Goal: Find specific page/section: Find specific page/section

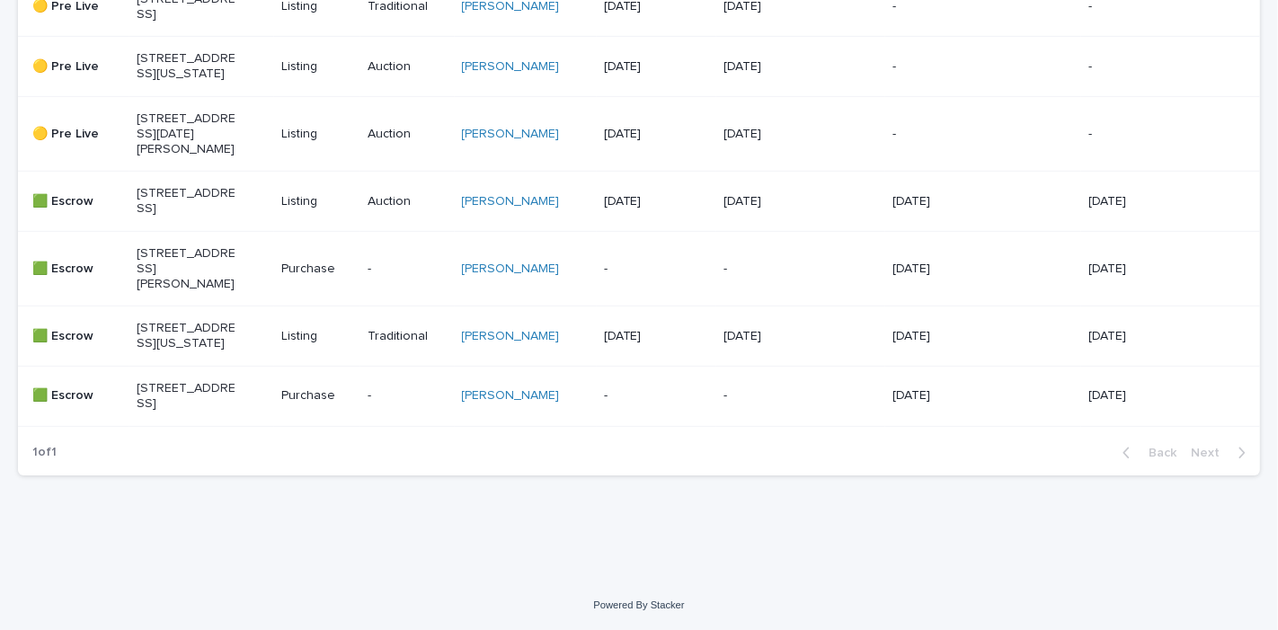
scroll to position [841, 0]
click at [182, 351] on p "[STREET_ADDRESS][US_STATE]" at bounding box center [187, 336] width 100 height 31
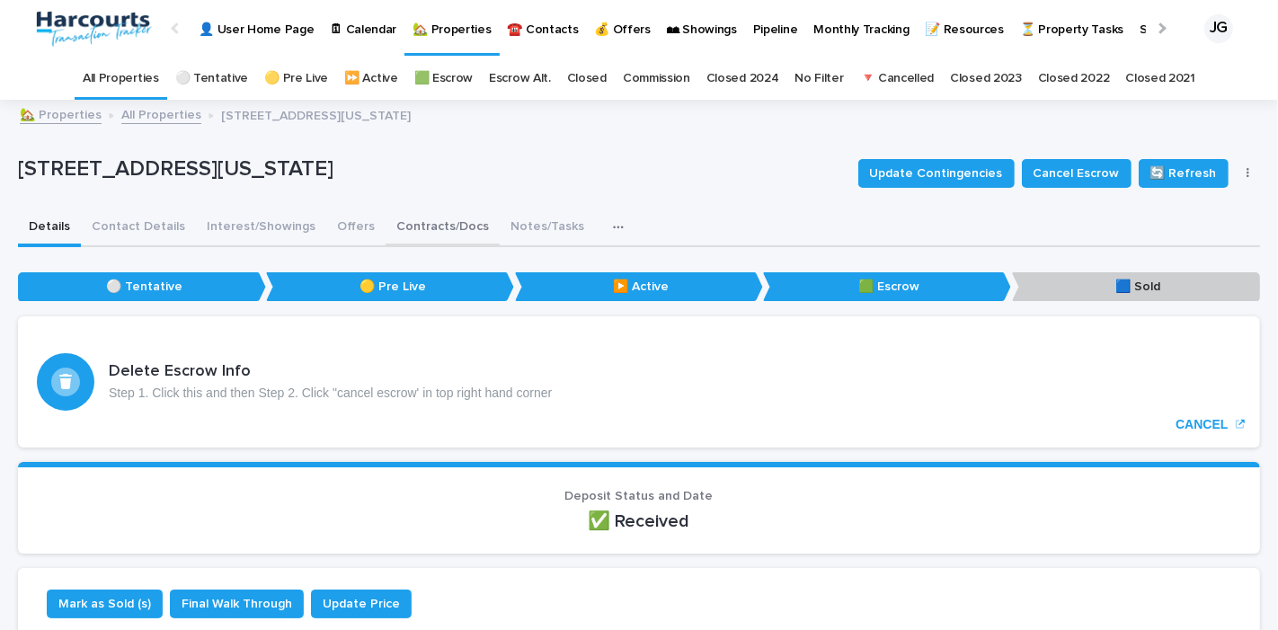
click at [432, 221] on button "Contracts/Docs" at bounding box center [442, 228] width 114 height 38
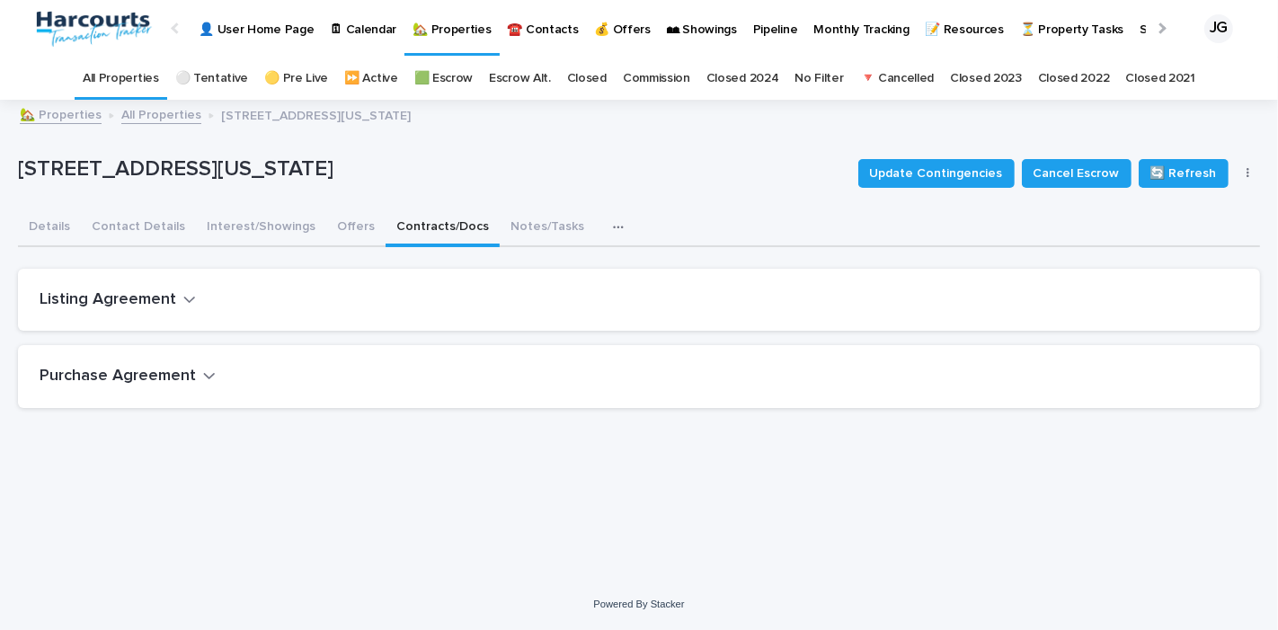
click at [111, 305] on h2 "Listing Agreement" at bounding box center [108, 300] width 137 height 20
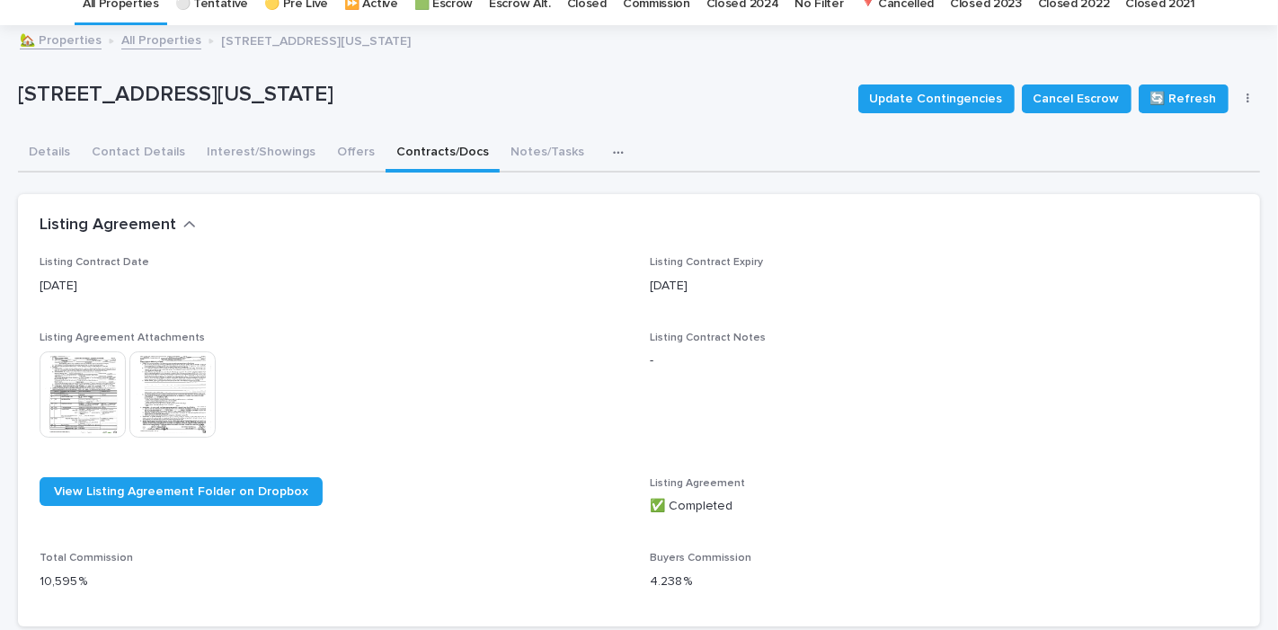
scroll to position [100, 0]
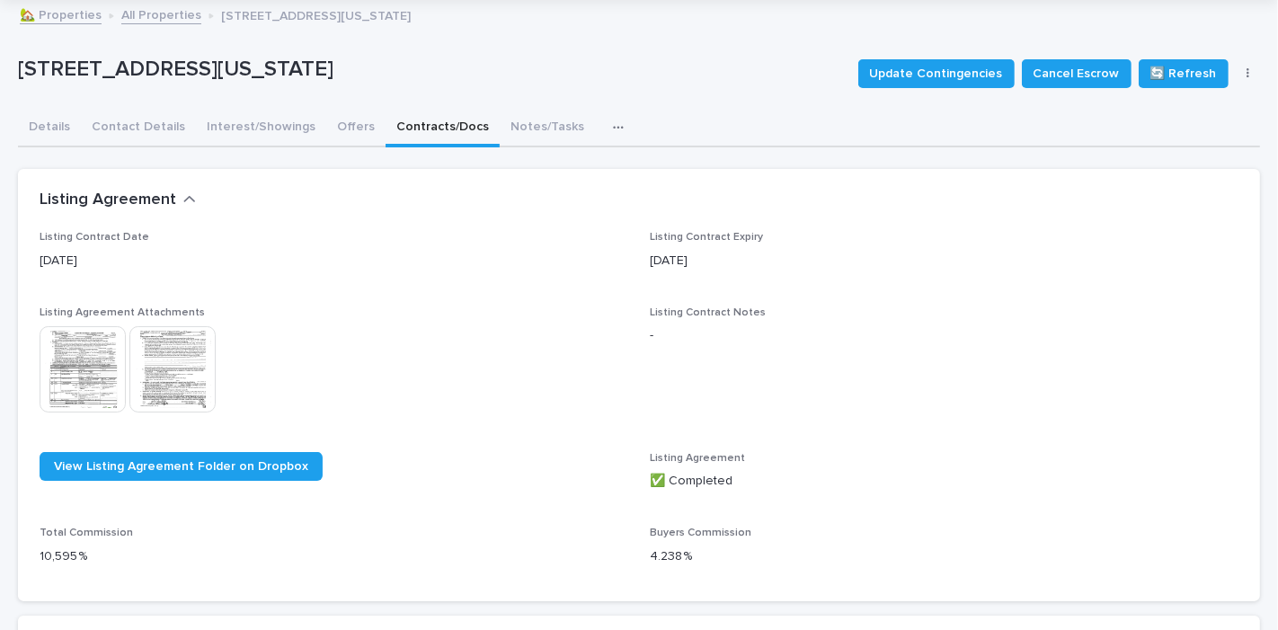
click at [82, 364] on img at bounding box center [83, 369] width 86 height 86
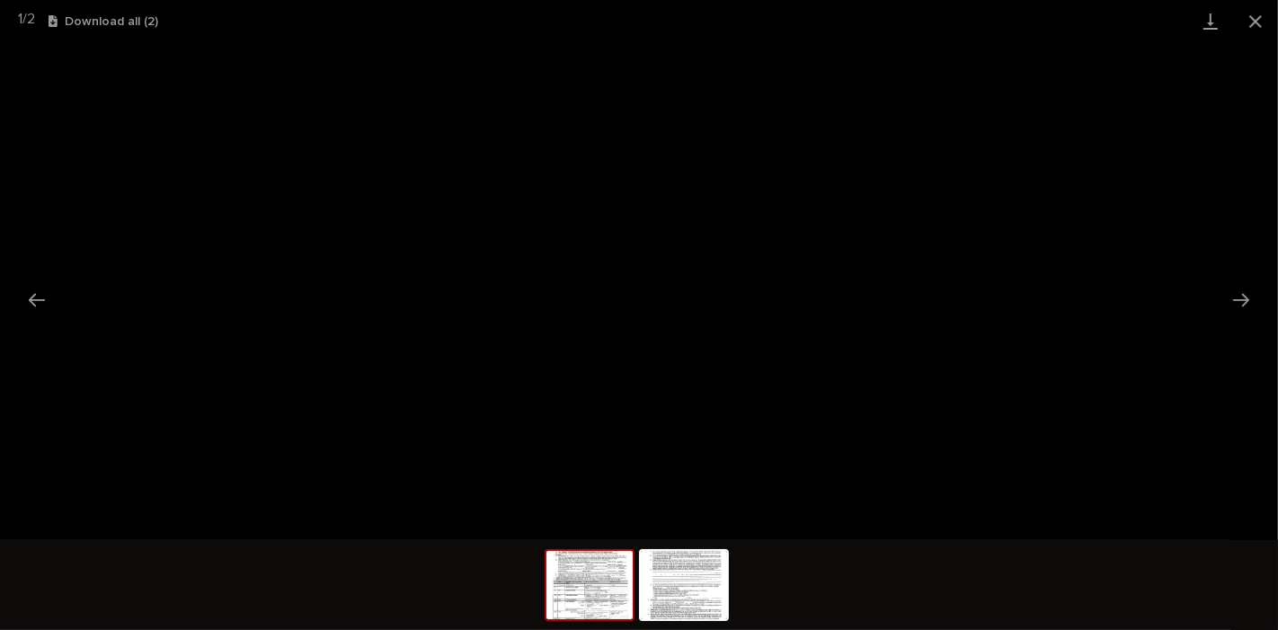
click at [602, 609] on img at bounding box center [589, 585] width 86 height 68
click at [1251, 23] on button "Close gallery" at bounding box center [1255, 21] width 45 height 42
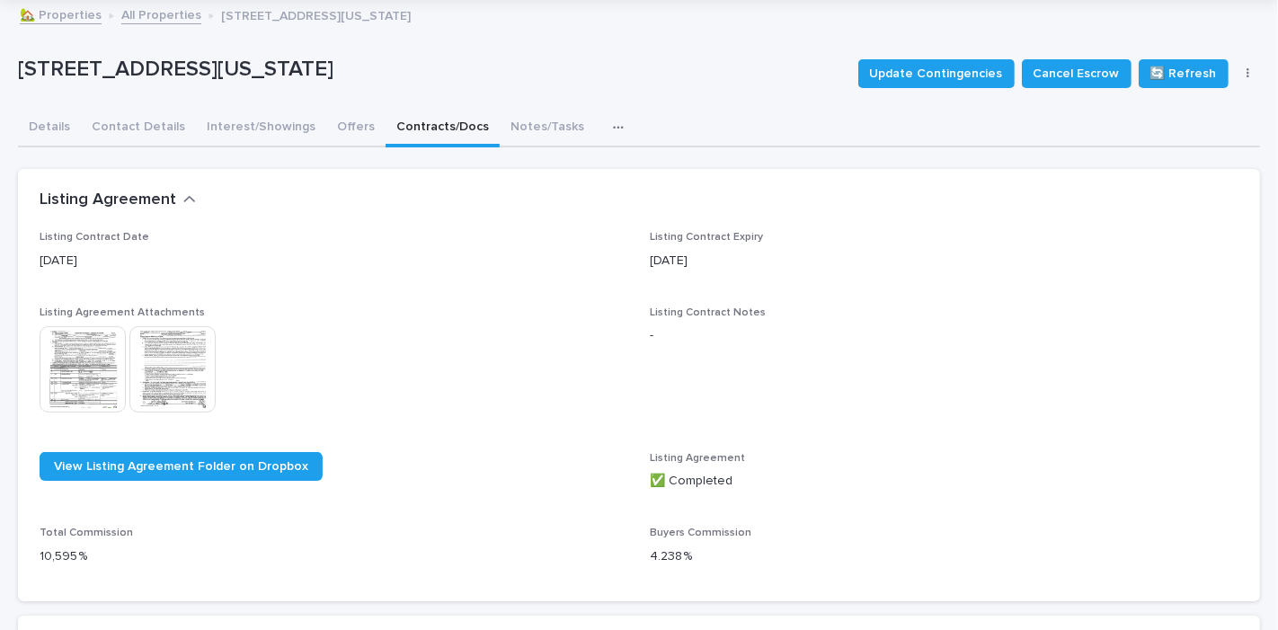
click at [83, 13] on link "🏡 Properties" at bounding box center [61, 14] width 82 height 21
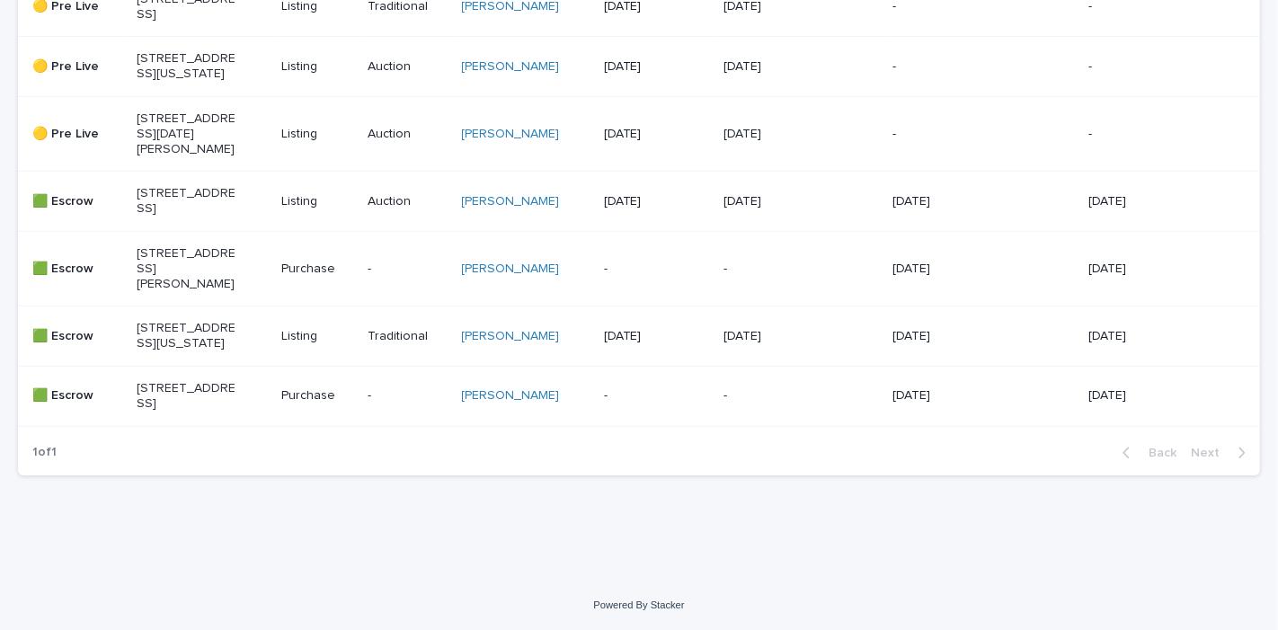
scroll to position [927, 0]
click at [194, 321] on p "[STREET_ADDRESS][US_STATE]" at bounding box center [187, 336] width 100 height 31
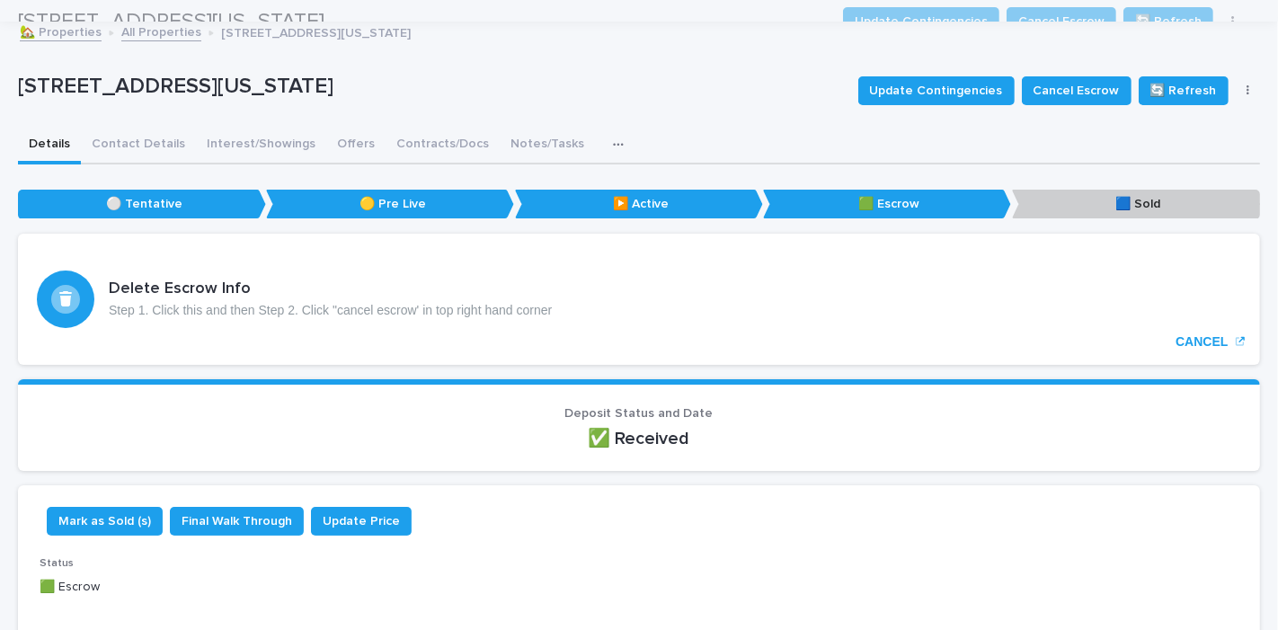
scroll to position [57, 0]
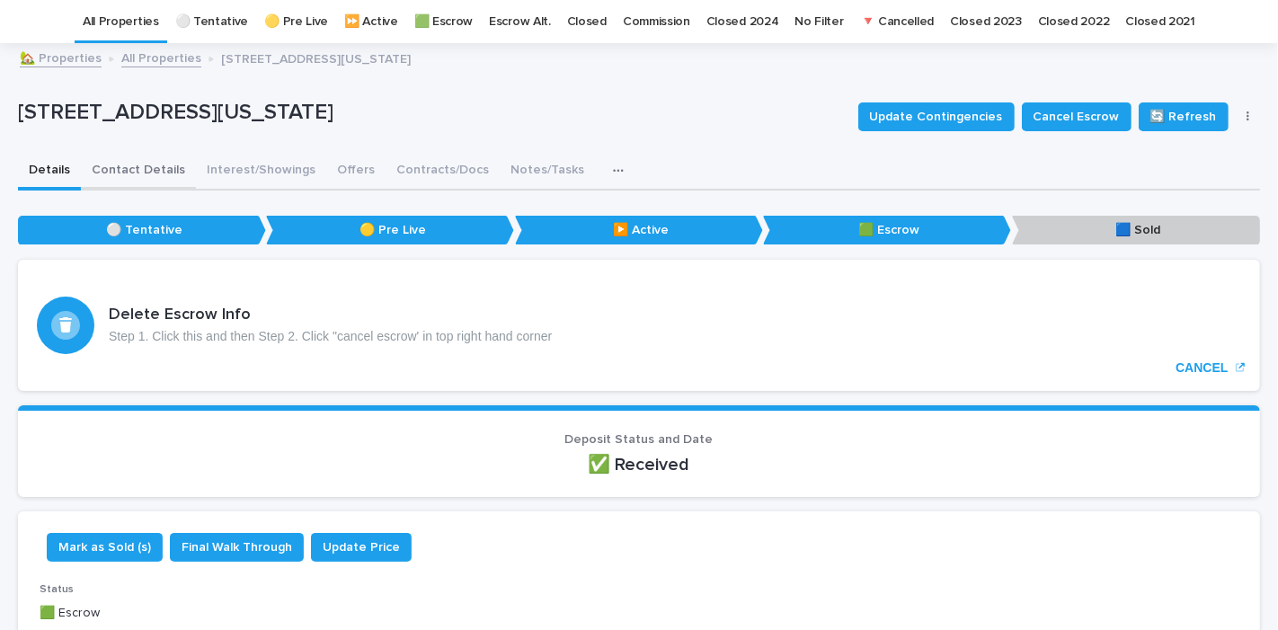
click at [130, 164] on button "Contact Details" at bounding box center [138, 172] width 115 height 38
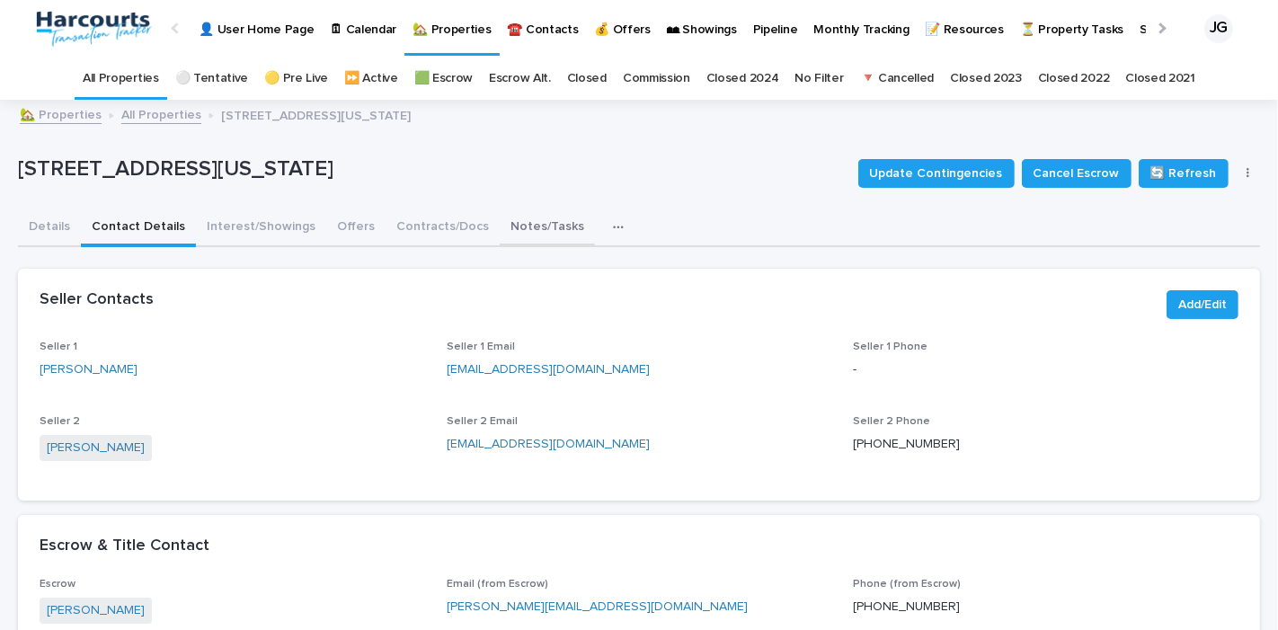
click at [530, 226] on button "Notes/Tasks" at bounding box center [547, 228] width 95 height 38
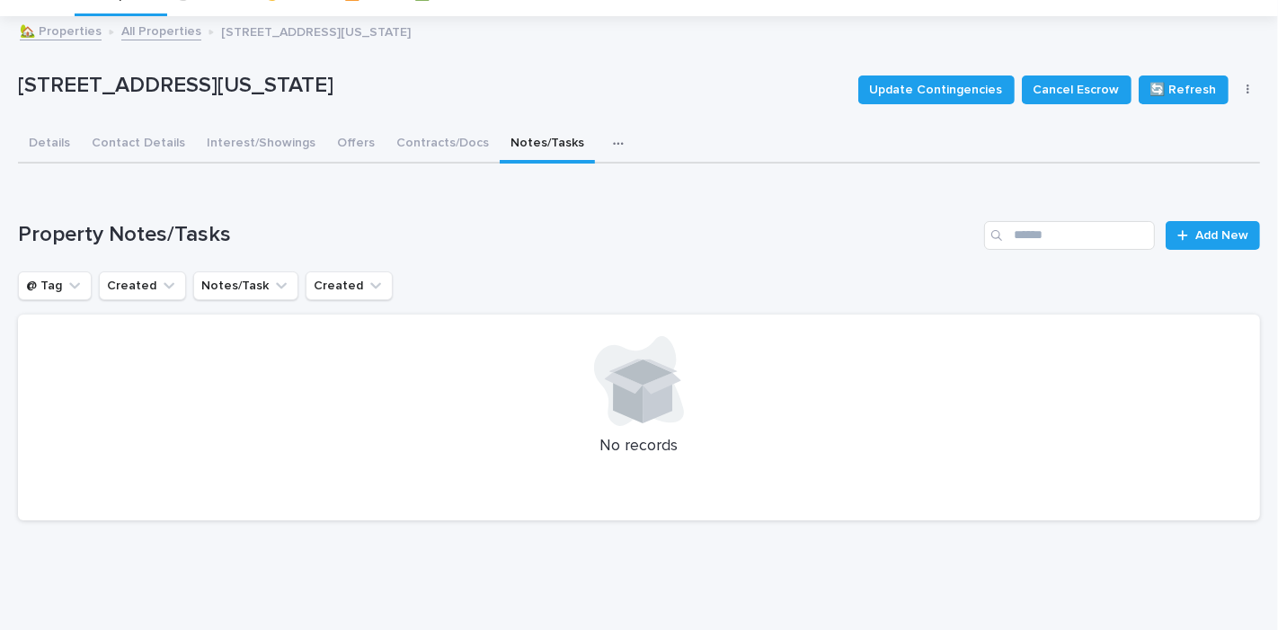
scroll to position [144, 0]
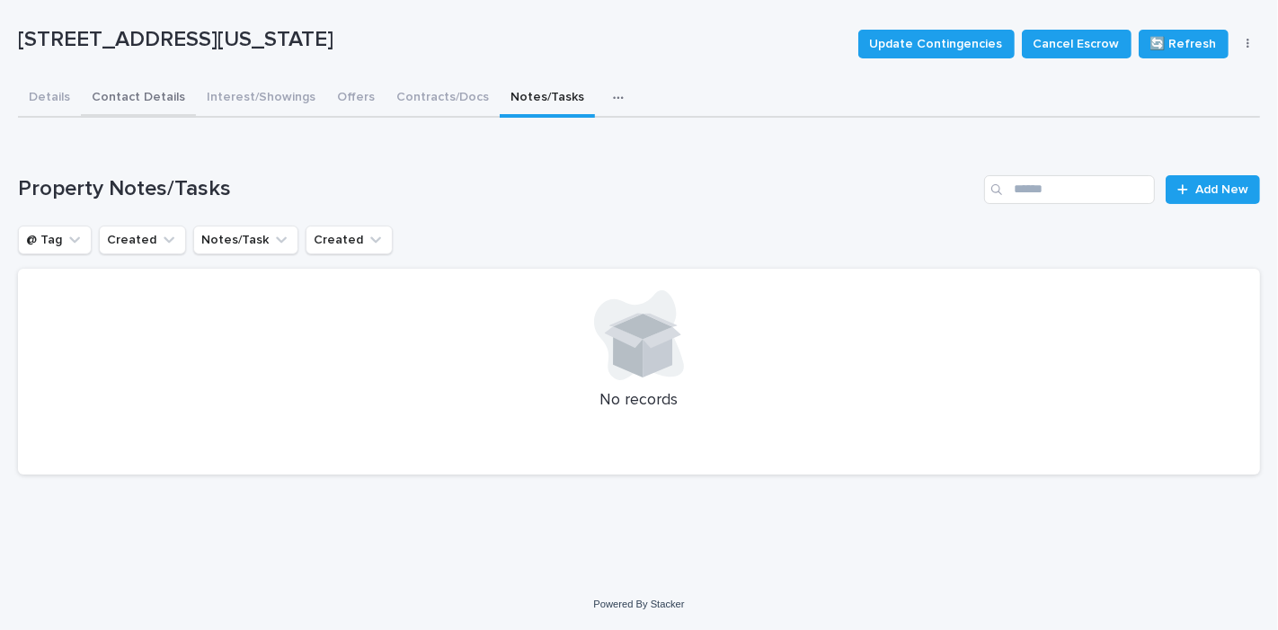
click at [120, 86] on div "Details Contact Details Interest/Showings Offers Contracts/Docs Notes/Tasks Not…" at bounding box center [639, 285] width 1242 height 410
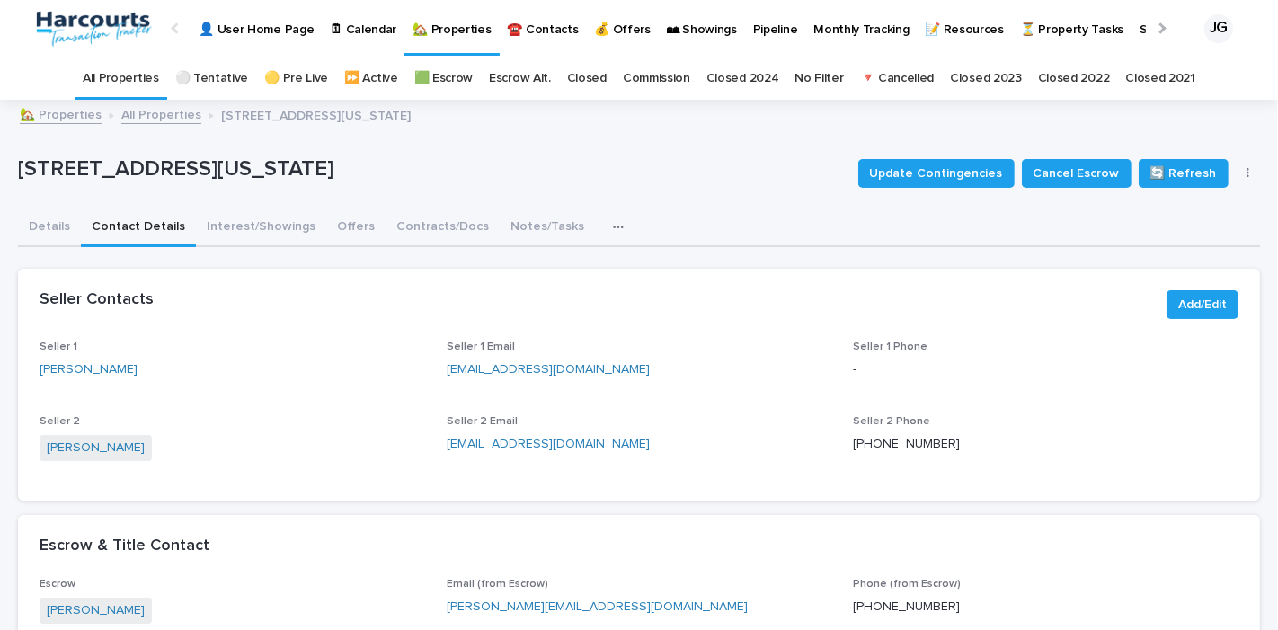
click at [70, 118] on link "🏡 Properties" at bounding box center [61, 113] width 82 height 21
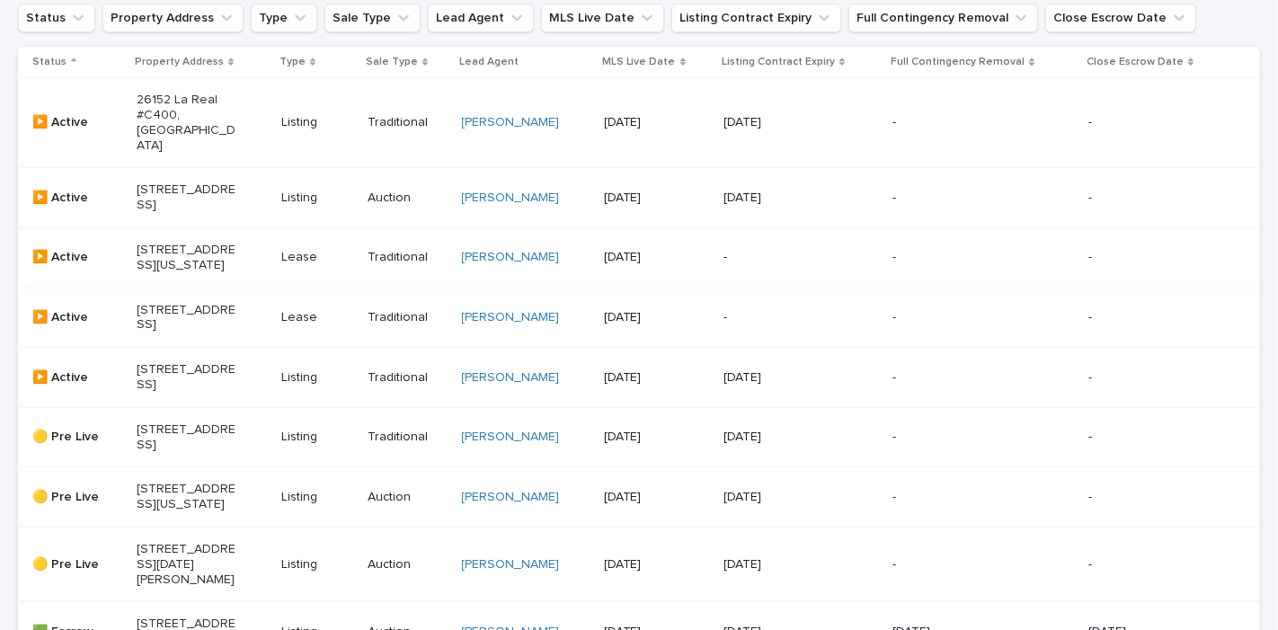
scroll to position [335, 0]
